Goal: Task Accomplishment & Management: Manage account settings

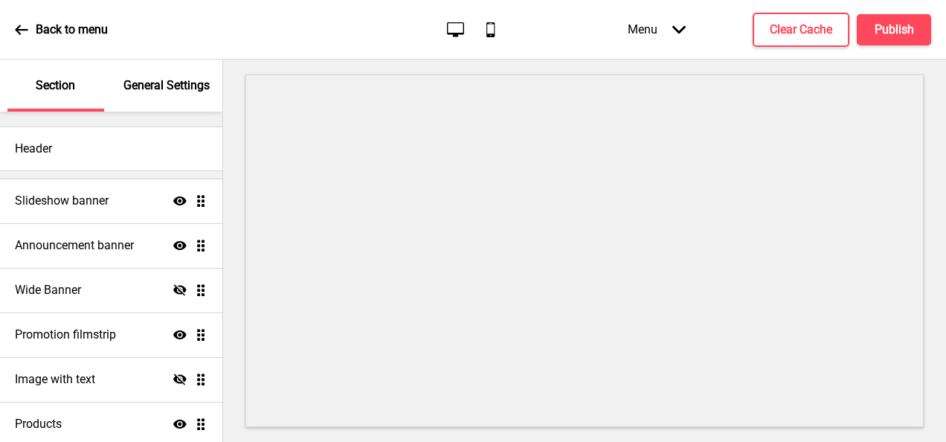
click at [17, 29] on icon at bounding box center [21, 30] width 13 height 10
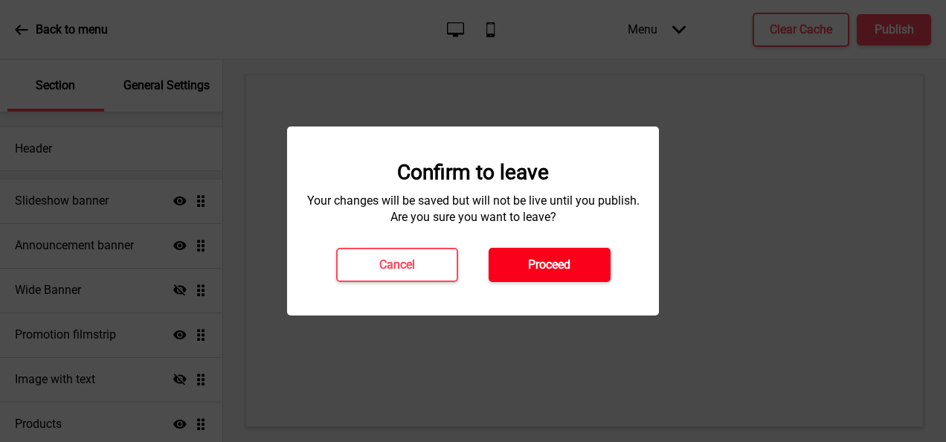
click at [506, 260] on button "Proceed" at bounding box center [550, 265] width 122 height 34
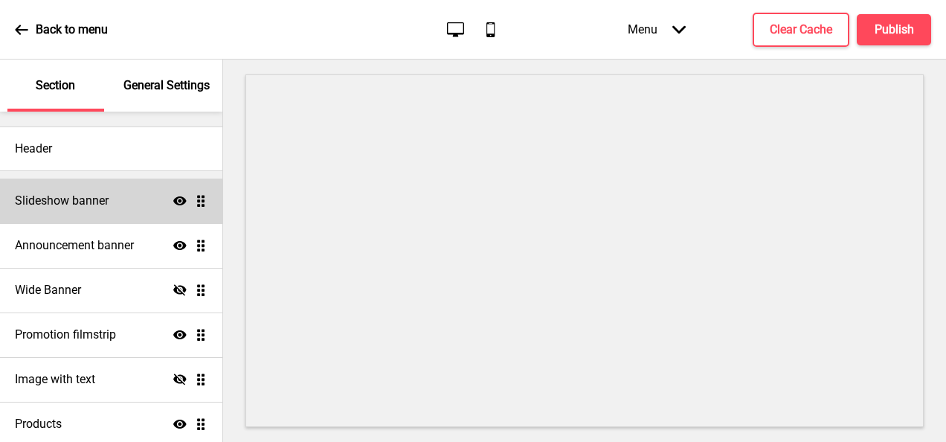
click at [63, 202] on h4 "Slideshow banner" at bounding box center [62, 201] width 94 height 16
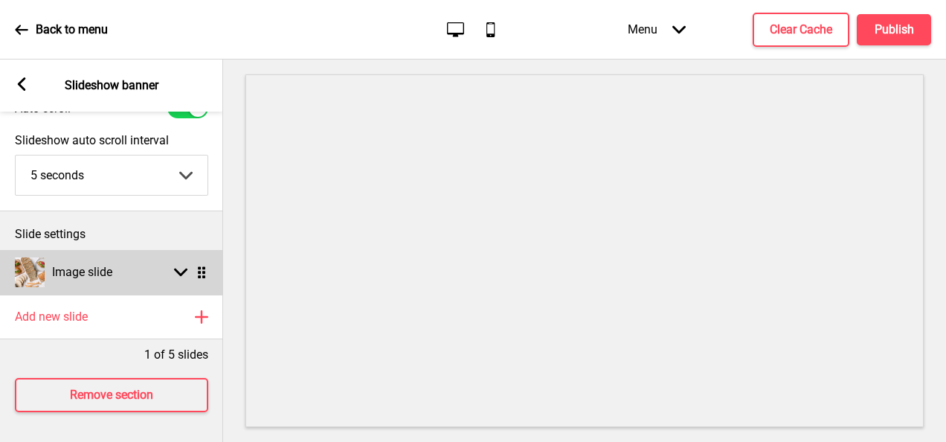
scroll to position [79, 0]
click at [177, 265] on g at bounding box center [180, 271] width 13 height 13
select select "right"
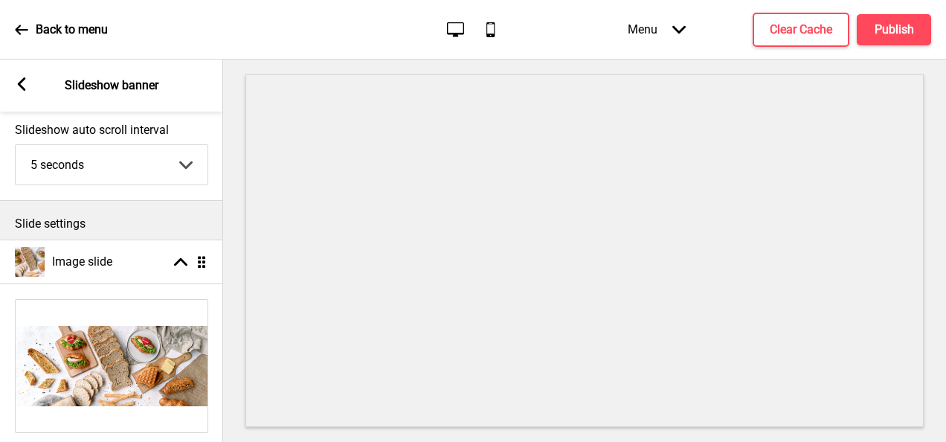
scroll to position [30, 0]
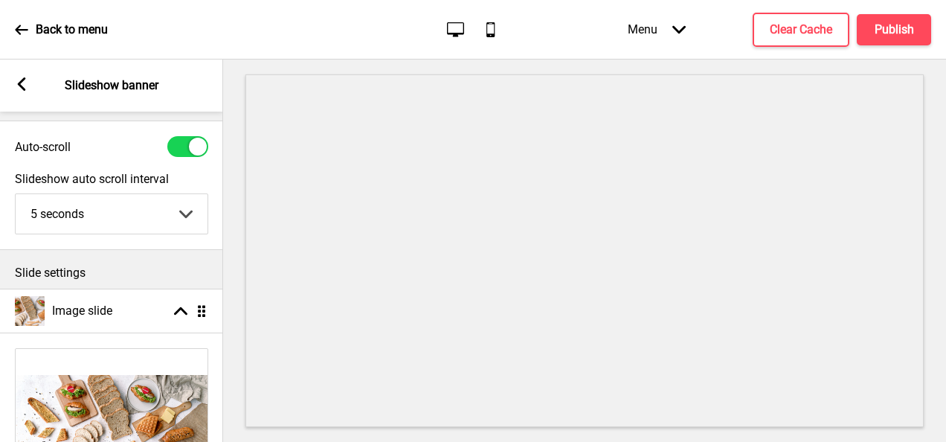
click at [27, 83] on rect at bounding box center [21, 83] width 13 height 13
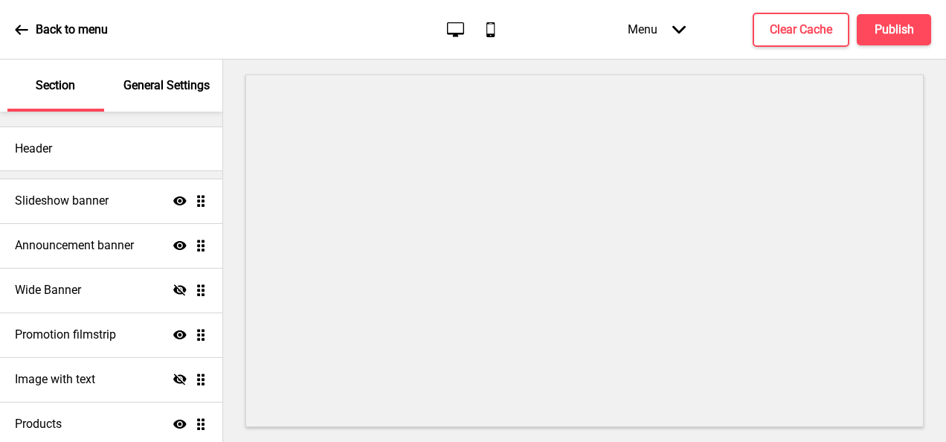
click at [31, 34] on div "Back to menu" at bounding box center [61, 30] width 93 height 40
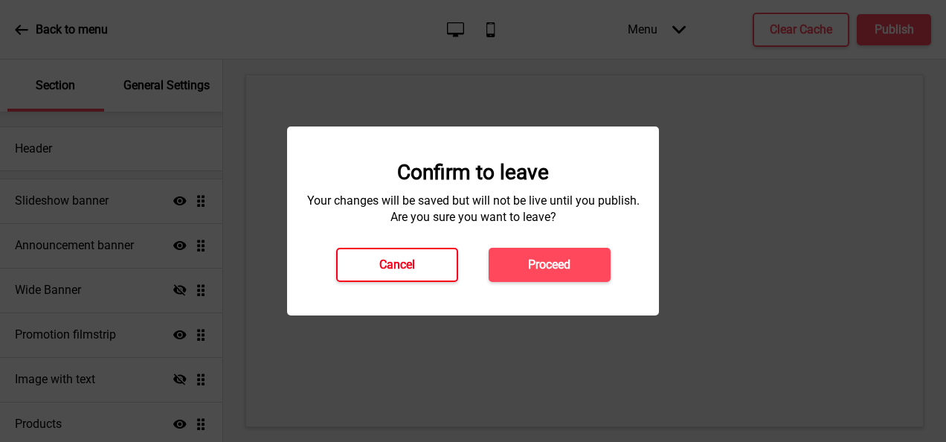
click at [388, 256] on button "Cancel" at bounding box center [397, 265] width 122 height 34
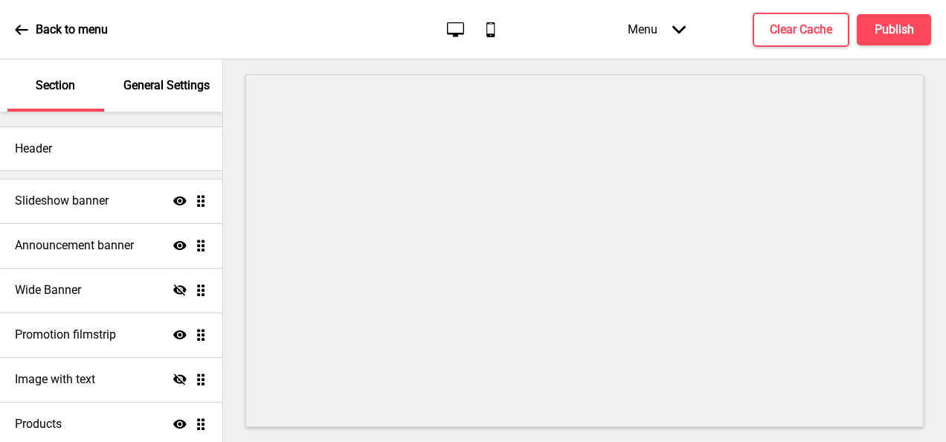
click at [40, 24] on p "Back to menu" at bounding box center [72, 30] width 72 height 16
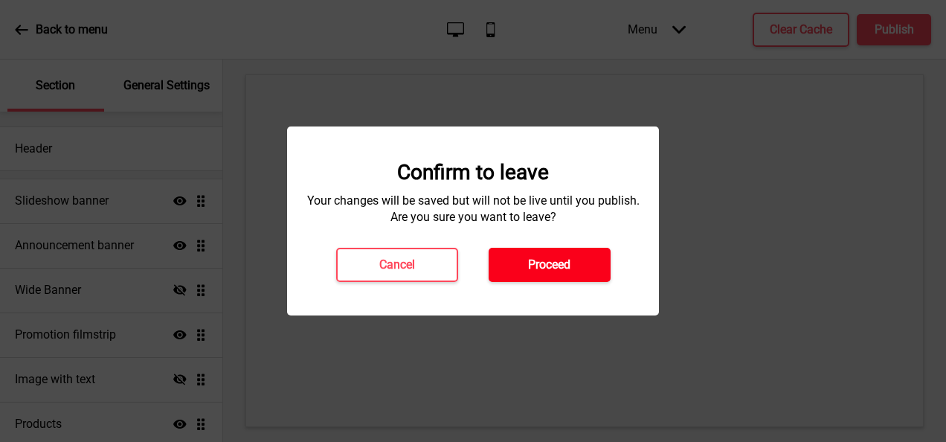
click at [532, 258] on h4 "Proceed" at bounding box center [549, 265] width 42 height 16
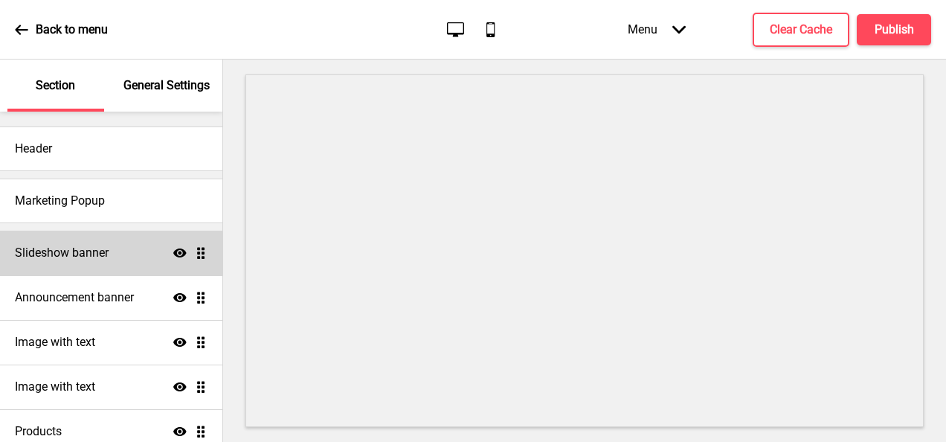
click at [67, 256] on h4 "Slideshow banner" at bounding box center [62, 253] width 94 height 16
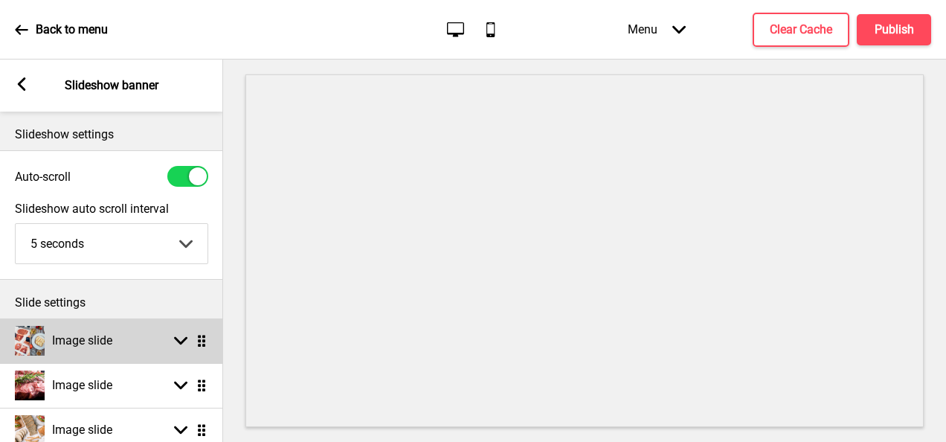
scroll to position [169, 0]
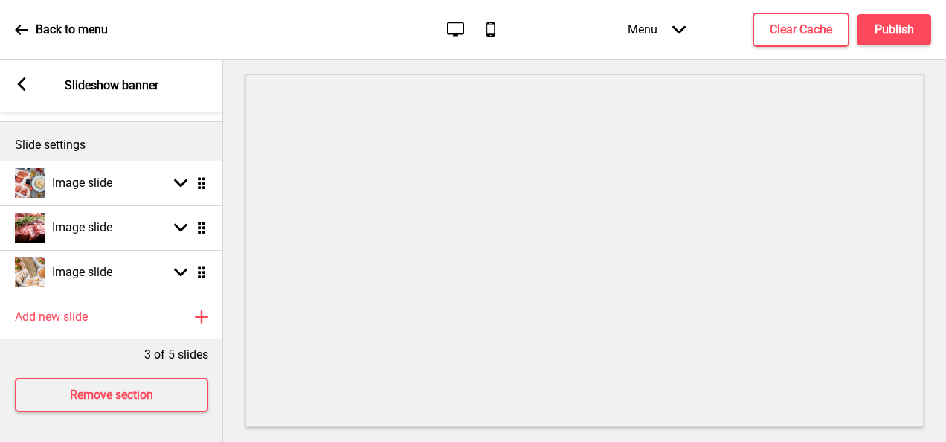
click at [18, 88] on rect at bounding box center [21, 83] width 13 height 13
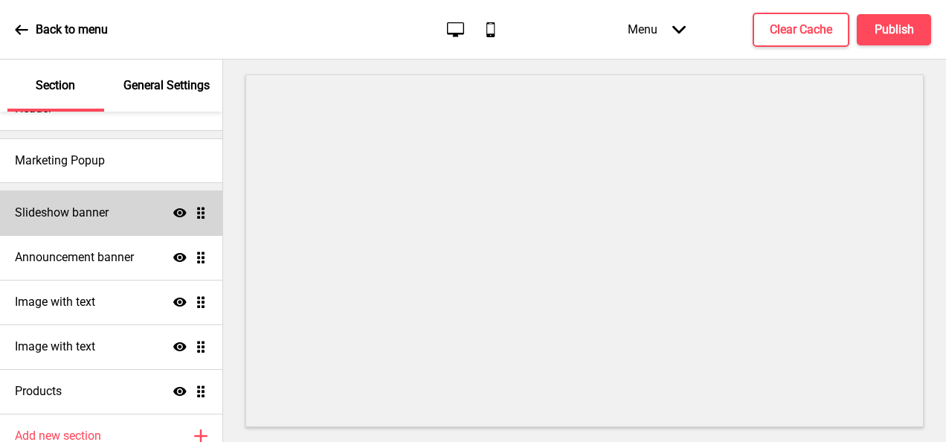
scroll to position [40, 0]
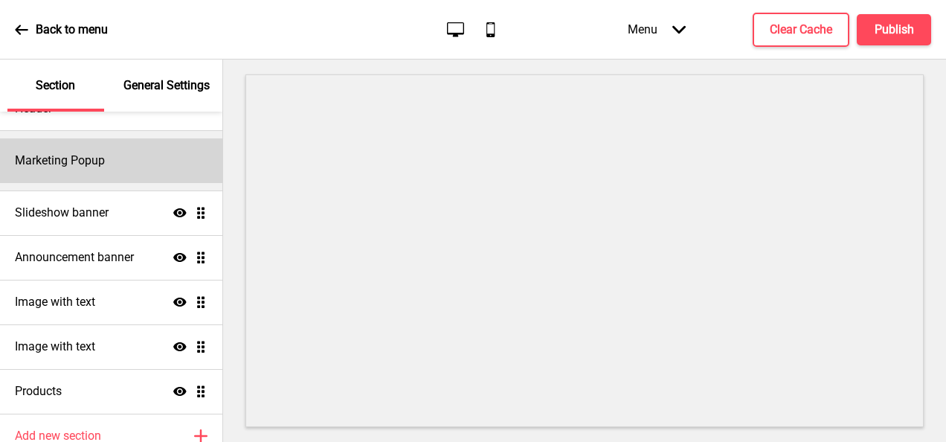
click at [57, 144] on div "Marketing Popup" at bounding box center [111, 160] width 222 height 45
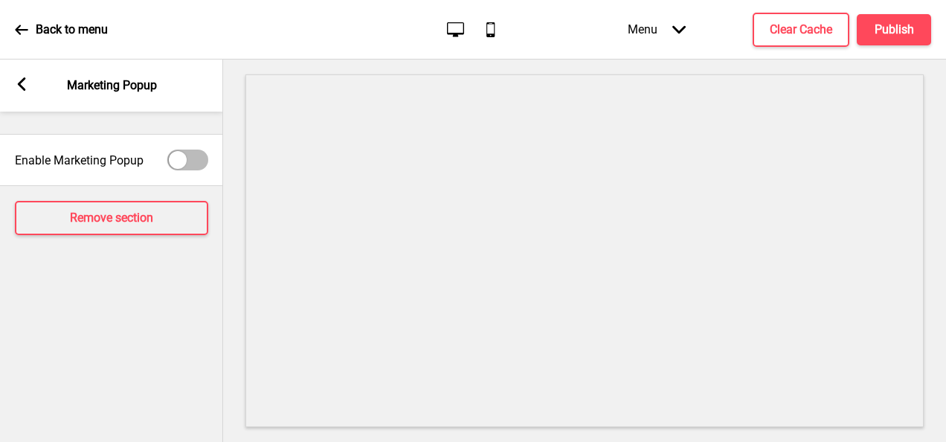
click at [193, 161] on div at bounding box center [187, 159] width 41 height 21
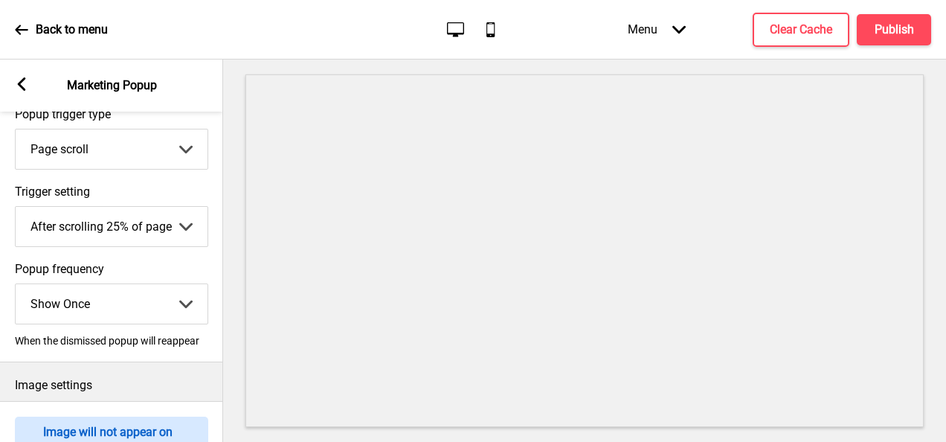
scroll to position [0, 0]
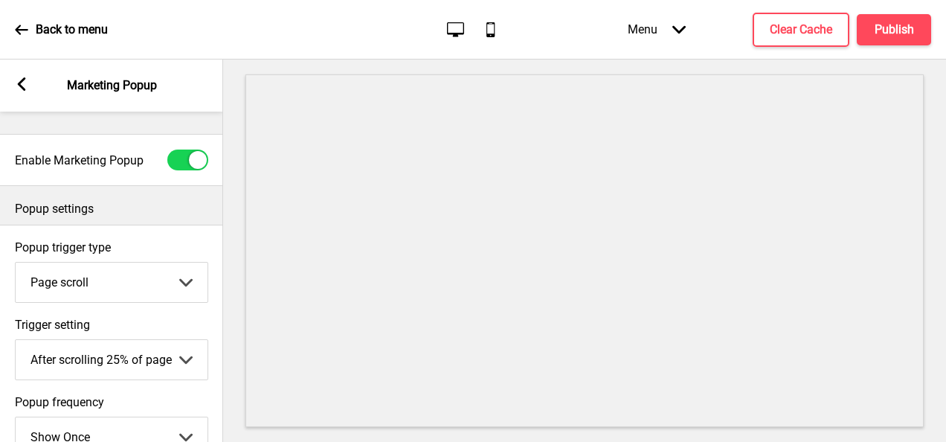
click at [174, 160] on div at bounding box center [187, 159] width 41 height 21
checkbox input "false"
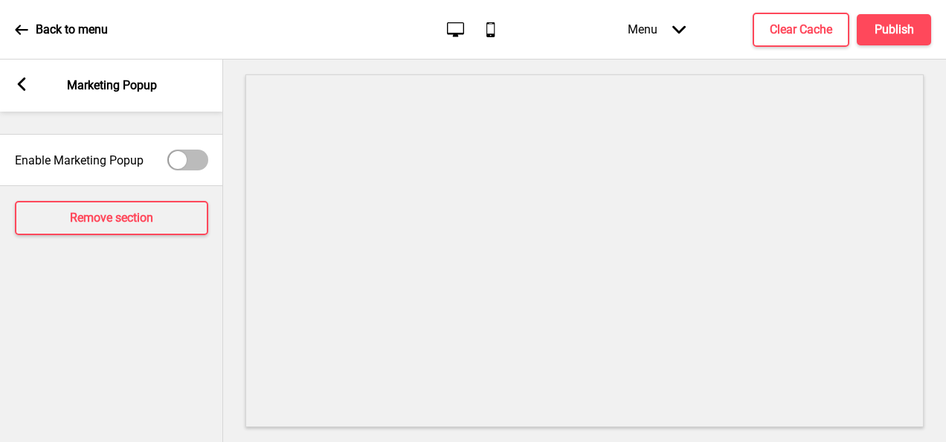
click at [22, 88] on icon at bounding box center [22, 83] width 8 height 13
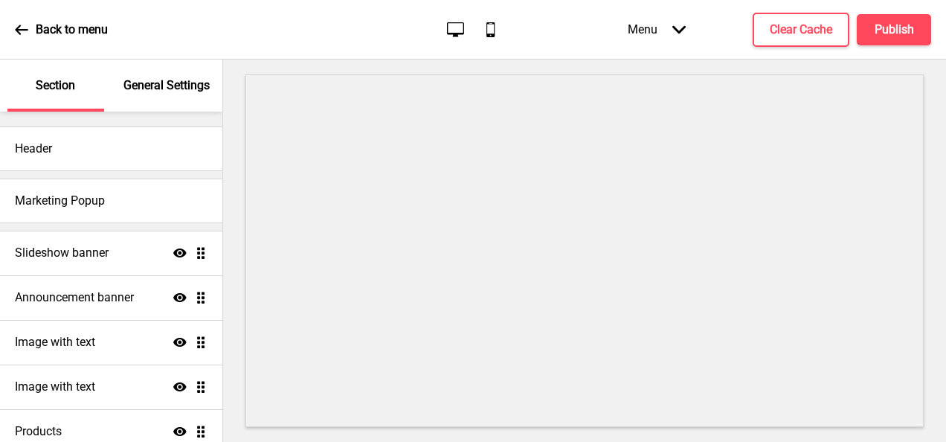
click at [25, 30] on icon at bounding box center [21, 29] width 13 height 13
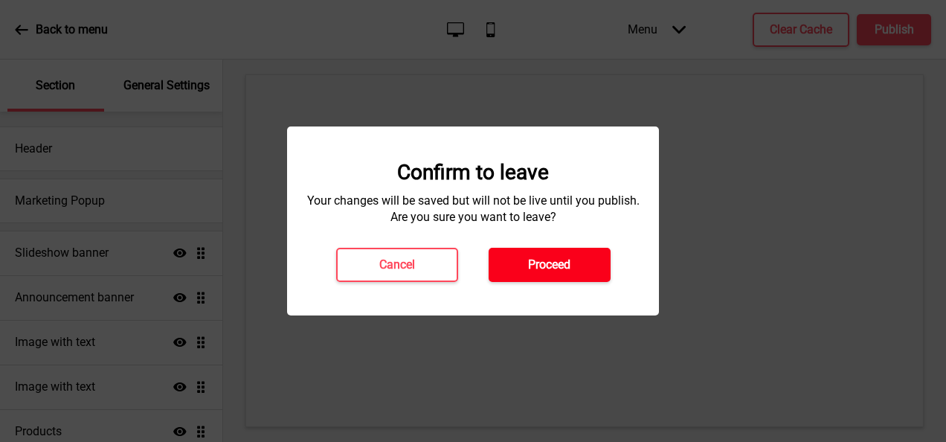
click at [524, 254] on button "Proceed" at bounding box center [550, 265] width 122 height 34
